Goal: Check status: Check status

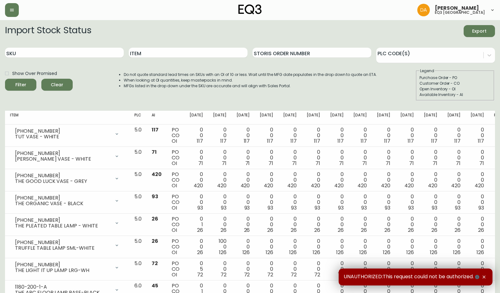
click at [160, 58] on div "Item" at bounding box center [188, 53] width 119 height 20
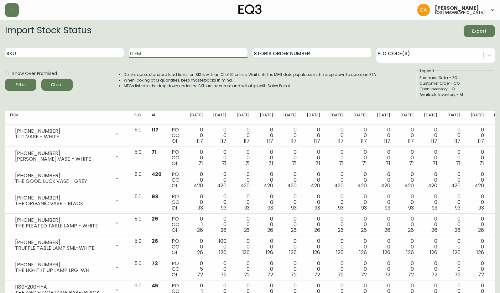
click at [163, 53] on input "Item" at bounding box center [188, 53] width 119 height 10
click at [5, 79] on button "Filter" at bounding box center [20, 85] width 31 height 12
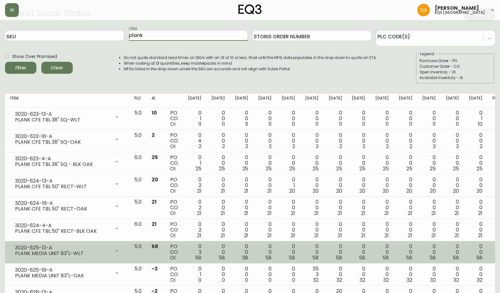
scroll to position [2, 0]
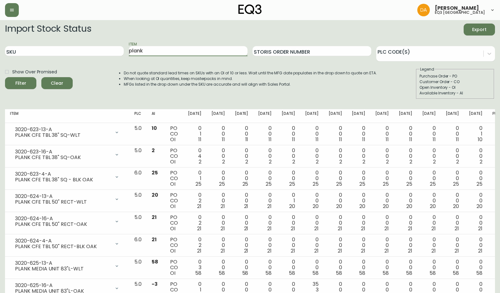
click at [164, 48] on input "plank" at bounding box center [188, 51] width 119 height 10
drag, startPoint x: 164, startPoint y: 48, endPoint x: 120, endPoint y: 48, distance: 44.2
click at [120, 48] on div "SKU Item plank Storis Order Number PLC Code(s)" at bounding box center [250, 51] width 490 height 20
click at [145, 49] on input "plank" at bounding box center [188, 51] width 119 height 10
type input "plank dining"
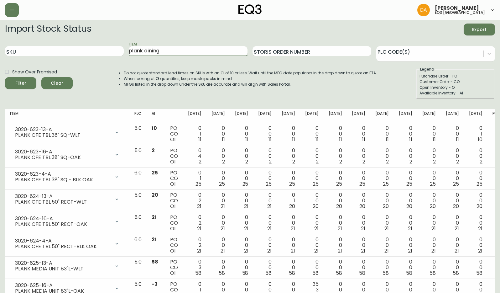
click at [5, 77] on button "Filter" at bounding box center [20, 83] width 31 height 12
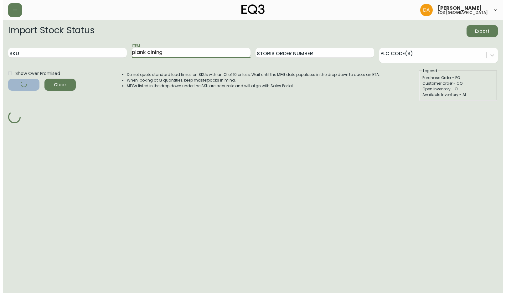
scroll to position [0, 0]
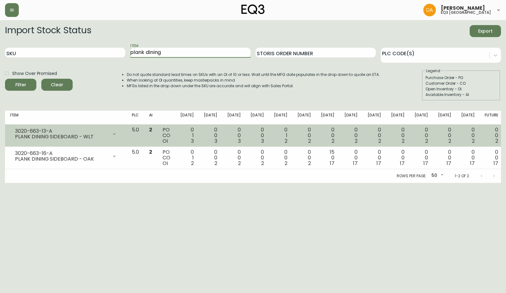
click at [117, 134] on icon at bounding box center [114, 133] width 5 height 5
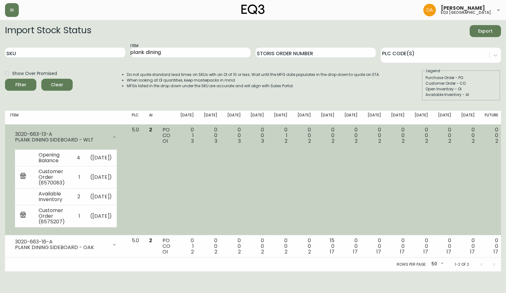
click at [117, 134] on icon at bounding box center [114, 136] width 5 height 5
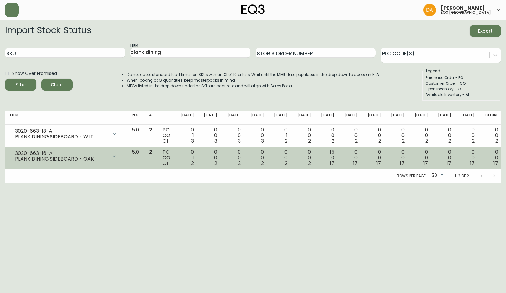
click at [117, 157] on icon at bounding box center [114, 155] width 5 height 5
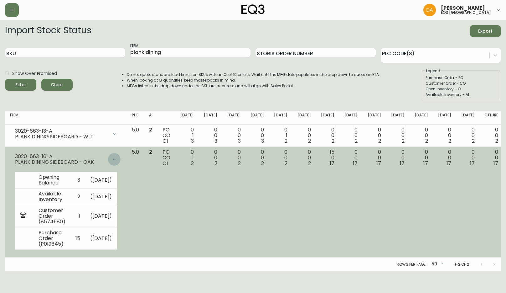
click at [117, 157] on icon at bounding box center [114, 159] width 5 height 5
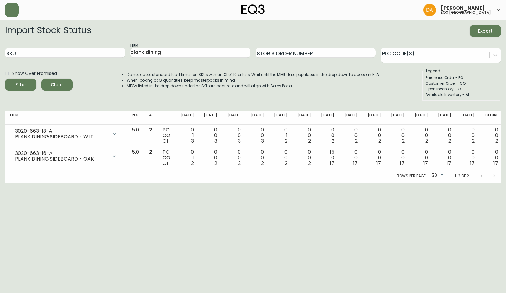
click at [376, 183] on html "[PERSON_NAME] eq3 calgary Import Stock Status Export SKU Item plank dining Stor…" at bounding box center [253, 91] width 506 height 183
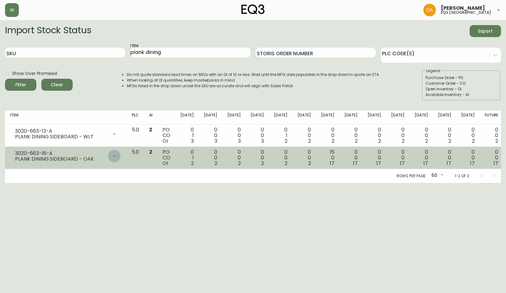
click at [116, 156] on icon at bounding box center [114, 156] width 3 height 2
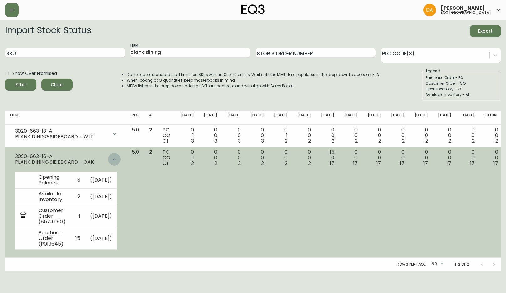
click at [121, 156] on div at bounding box center [114, 159] width 13 height 13
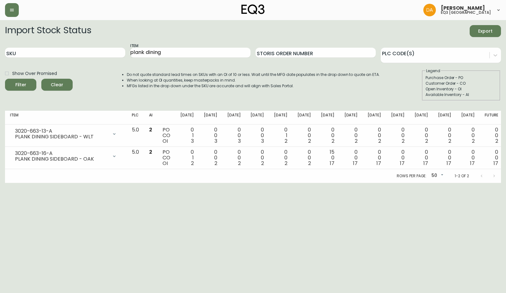
drag, startPoint x: 126, startPoint y: 232, endPoint x: 155, endPoint y: 251, distance: 34.6
click at [127, 183] on html "[PERSON_NAME] eq3 calgary Import Stock Status Export SKU Item plank dining Stor…" at bounding box center [253, 91] width 506 height 183
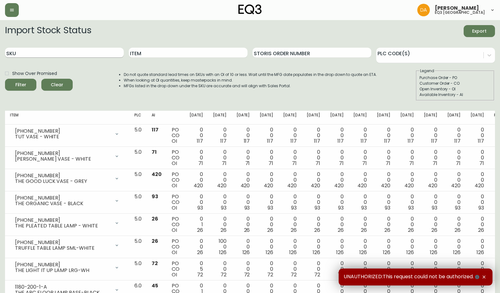
click at [93, 47] on div "SKU" at bounding box center [64, 53] width 119 height 20
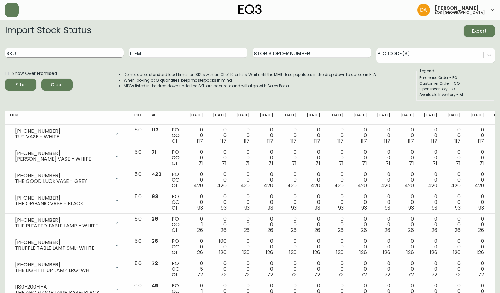
click at [93, 53] on input "SKU" at bounding box center [64, 53] width 119 height 10
paste input "3020-664-16-B"
type input "3020-664-16-B"
click at [28, 82] on span "Filter" at bounding box center [20, 85] width 21 height 8
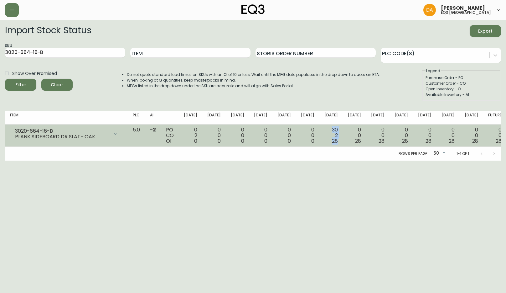
drag, startPoint x: 339, startPoint y: 127, endPoint x: 346, endPoint y: 141, distance: 16.3
click at [343, 141] on td "30 2 28" at bounding box center [331, 135] width 23 height 22
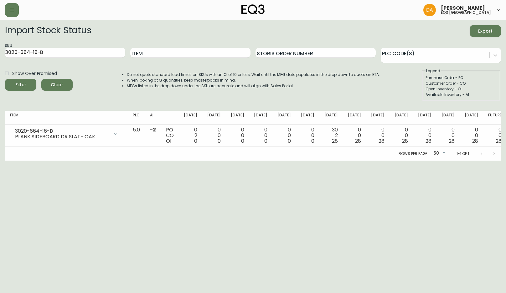
click at [371, 155] on div "Rows per page: 50 50 1-1 of 1" at bounding box center [253, 154] width 496 height 14
drag, startPoint x: 154, startPoint y: 185, endPoint x: 172, endPoint y: 190, distance: 18.0
click at [154, 160] on html "Dominic Adam eq3 calgary Import Stock Status Export SKU 3020-664-16-B Item Stor…" at bounding box center [253, 80] width 506 height 160
click at [132, 160] on html "Dominic Adam eq3 calgary Import Stock Status Export SKU 3020-664-16-B Item Stor…" at bounding box center [253, 80] width 506 height 160
